Goal: Task Accomplishment & Management: Manage account settings

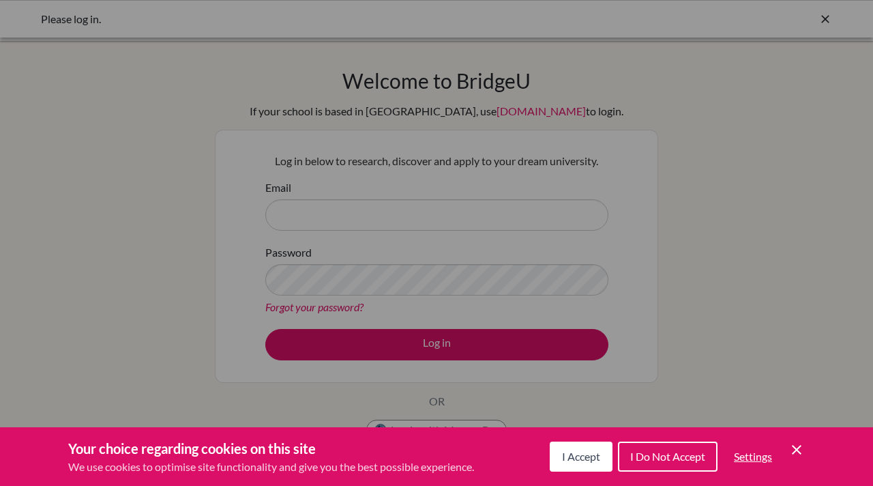
click at [571, 455] on span "I Accept" at bounding box center [581, 455] width 38 height 13
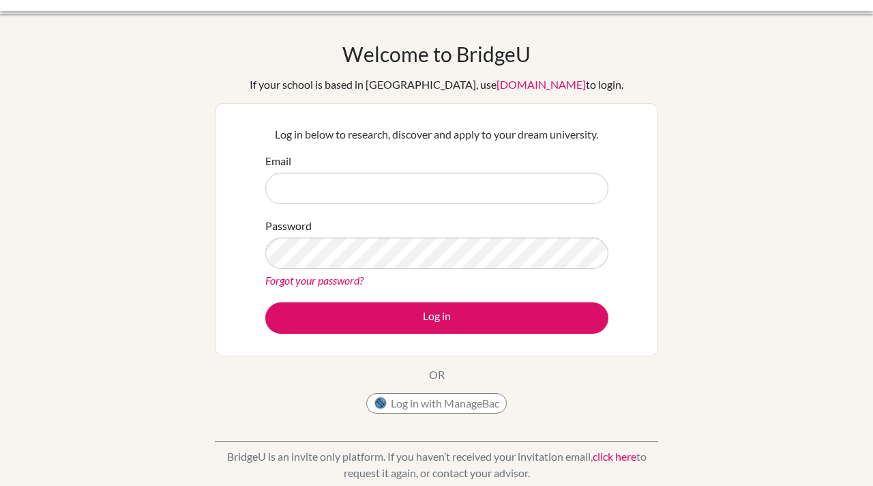
scroll to position [28, 0]
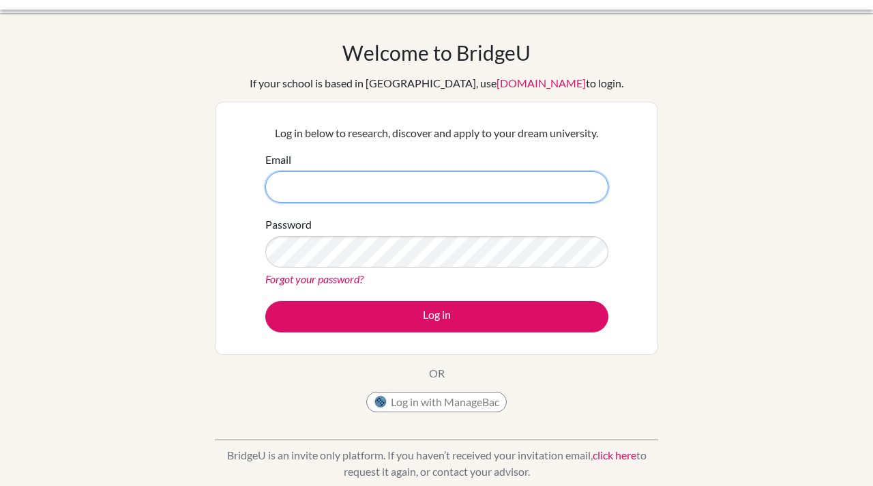
click at [359, 184] on input "Email" at bounding box center [436, 186] width 343 height 31
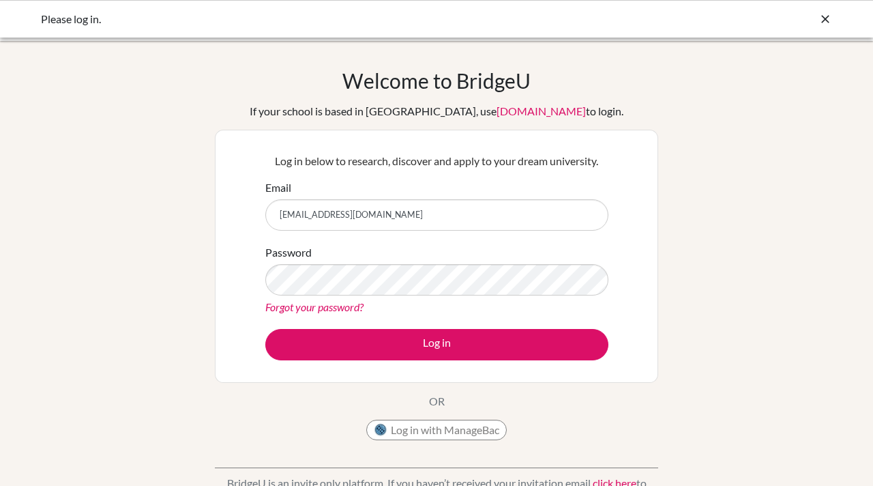
type input "[EMAIL_ADDRESS][DOMAIN_NAME]"
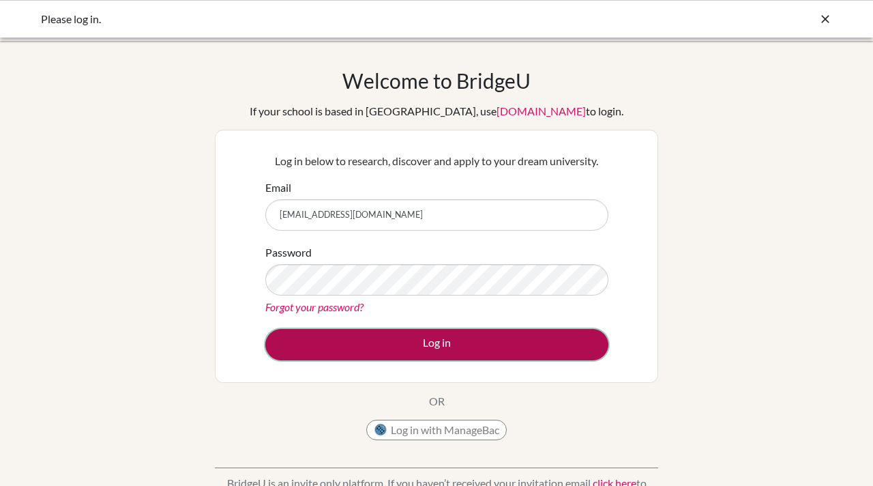
click at [381, 334] on button "Log in" at bounding box center [436, 344] width 343 height 31
